Goal: Transaction & Acquisition: Purchase product/service

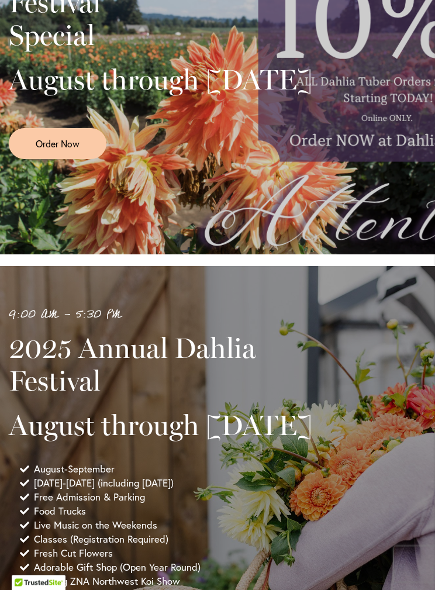
scroll to position [352, 0]
click at [83, 159] on link "Order Now" at bounding box center [58, 143] width 98 height 31
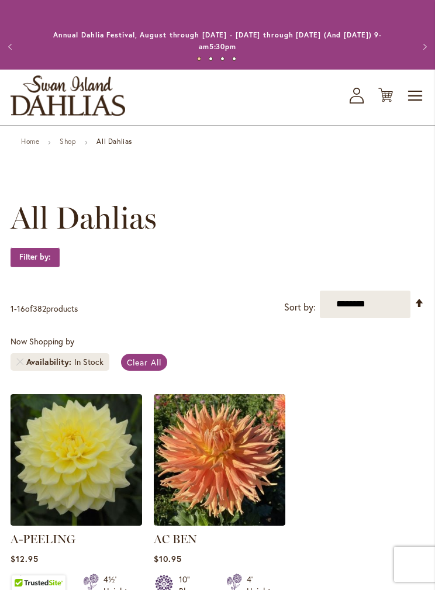
click at [411, 90] on span "Toggle Nav" at bounding box center [416, 95] width 18 height 23
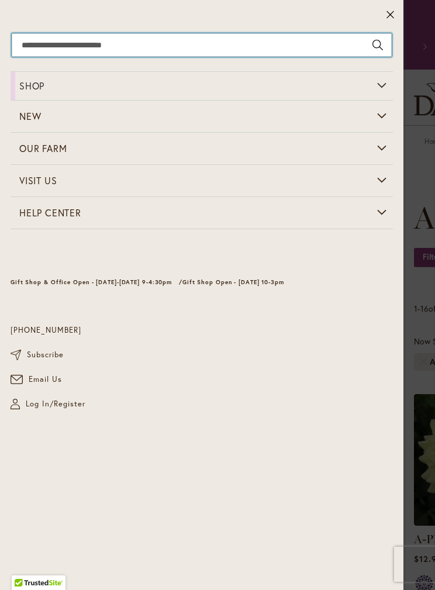
click at [236, 43] on input "Search" at bounding box center [202, 44] width 380 height 23
type input "****"
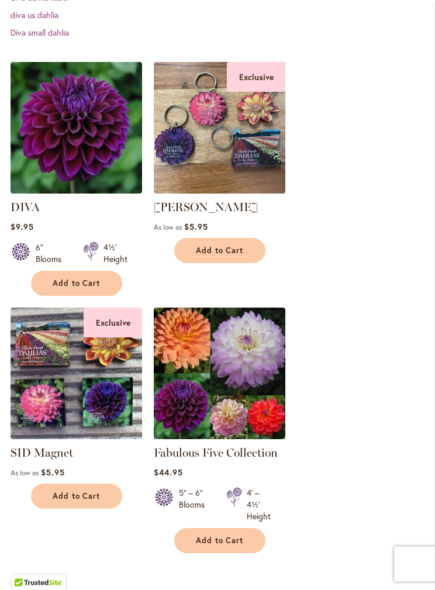
scroll to position [350, 0]
click at [87, 125] on img at bounding box center [77, 128] width 132 height 132
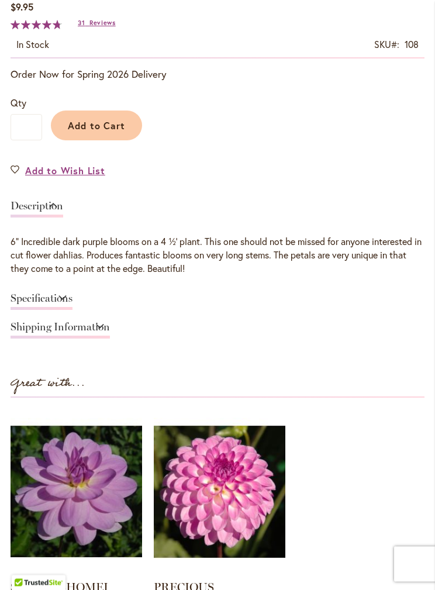
scroll to position [690, 0]
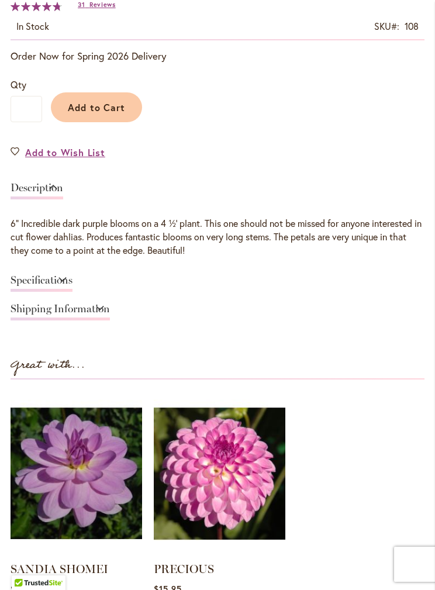
click at [73, 276] on link "Specifications" at bounding box center [42, 283] width 62 height 17
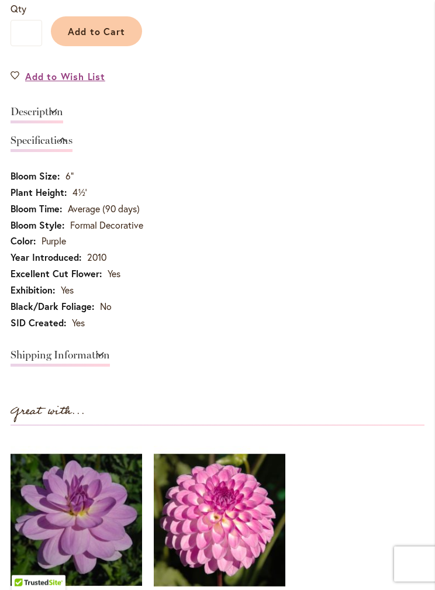
scroll to position [766, 0]
click at [97, 509] on img at bounding box center [77, 520] width 132 height 164
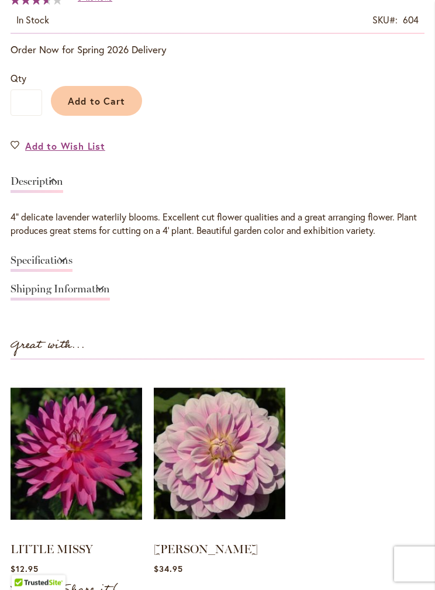
scroll to position [698, 0]
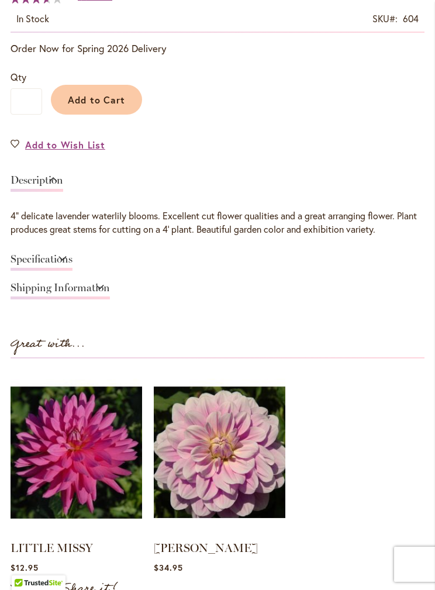
click at [73, 257] on link "Specifications" at bounding box center [42, 262] width 62 height 17
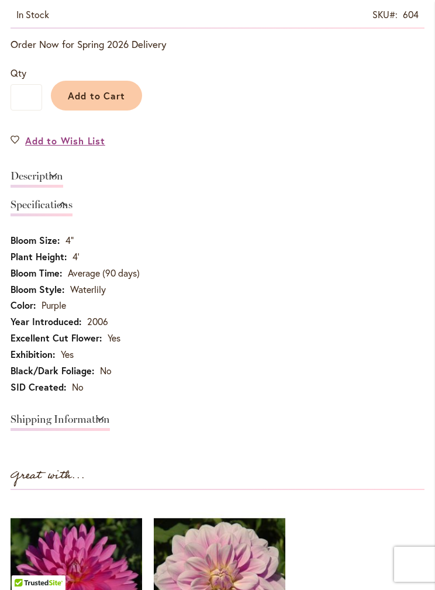
scroll to position [749, 0]
